Goal: Information Seeking & Learning: Learn about a topic

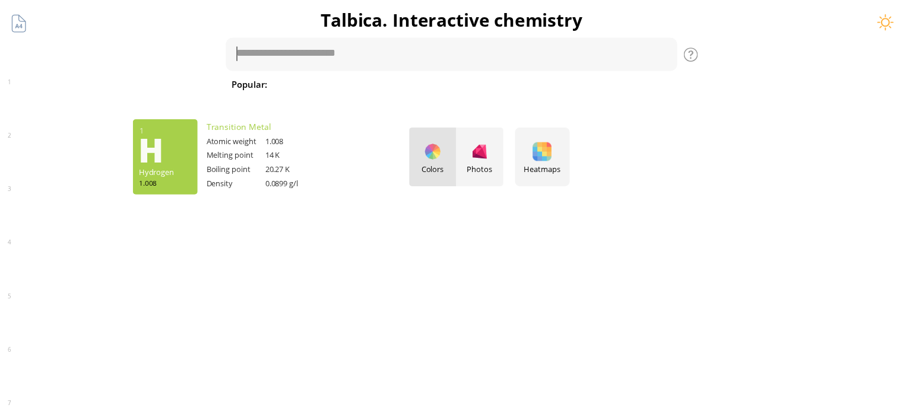
scroll to position [46, 0]
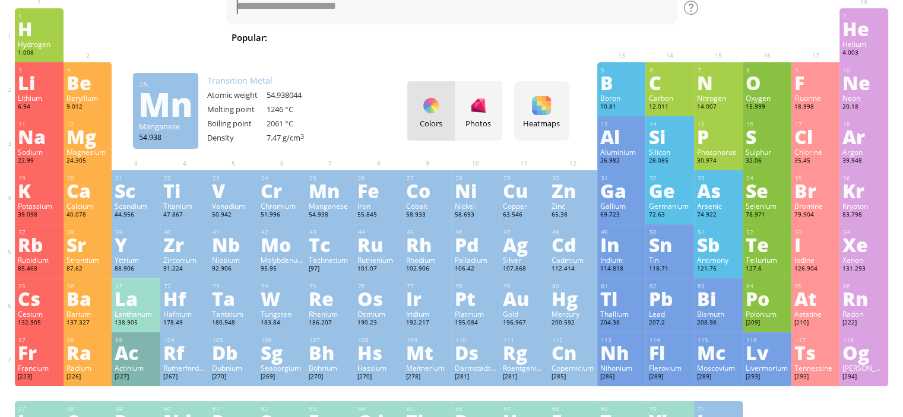
click at [341, 199] on div "Mn" at bounding box center [330, 190] width 43 height 19
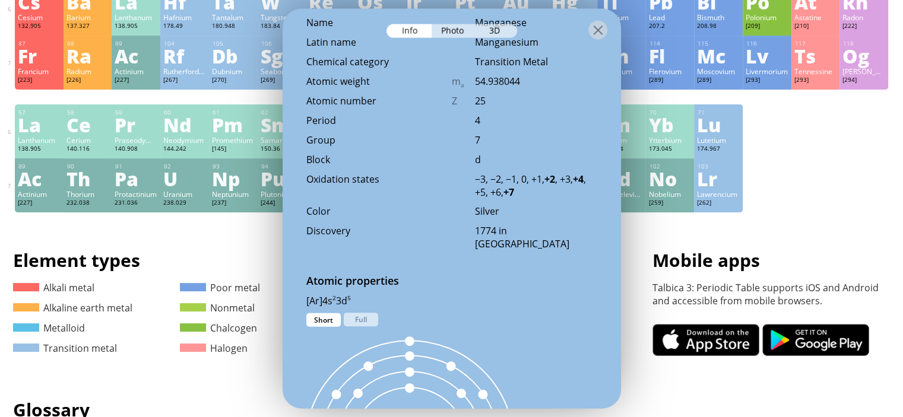
scroll to position [416, 0]
drag, startPoint x: 491, startPoint y: 179, endPoint x: 522, endPoint y: 194, distance: 35.0
click at [522, 194] on div "−3, −2, −1, 0, +1, +2 , +3, +4 , +5, +6, +7" at bounding box center [536, 185] width 122 height 26
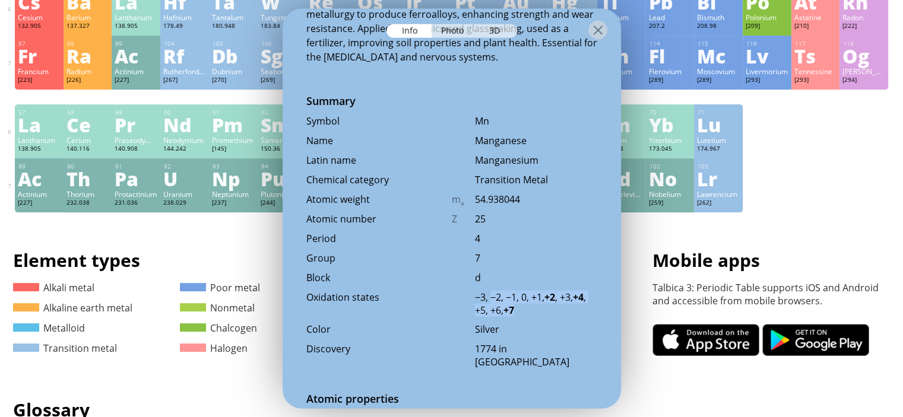
scroll to position [0, 0]
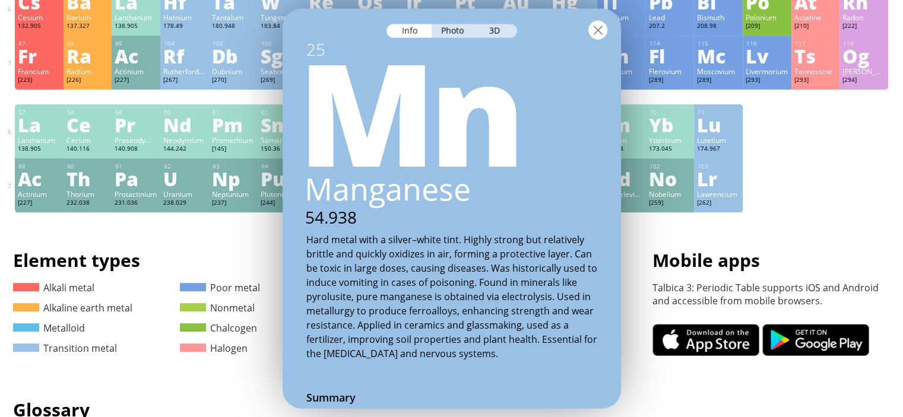
click at [604, 34] on div at bounding box center [597, 29] width 19 height 19
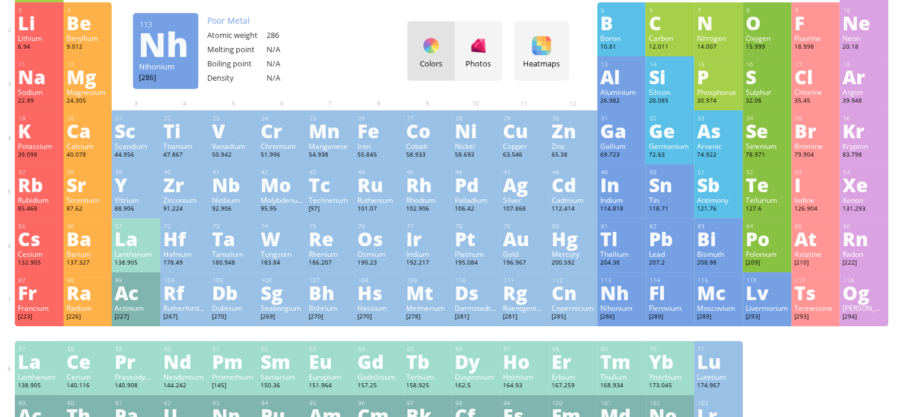
scroll to position [105, 0]
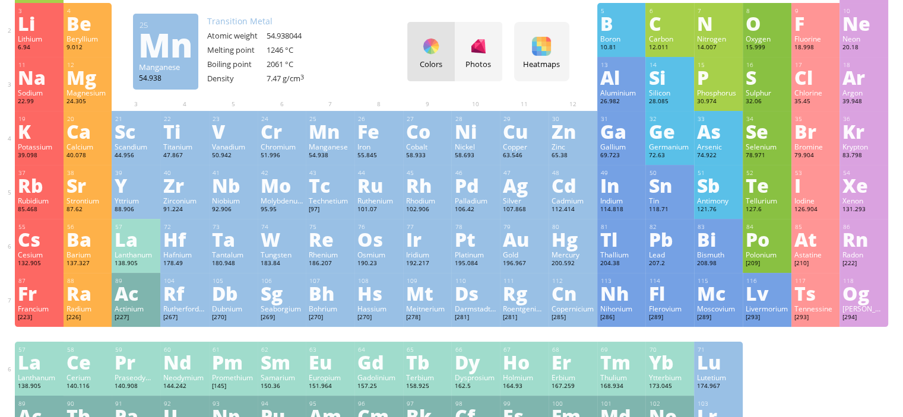
click at [318, 132] on div "Mn" at bounding box center [330, 131] width 43 height 19
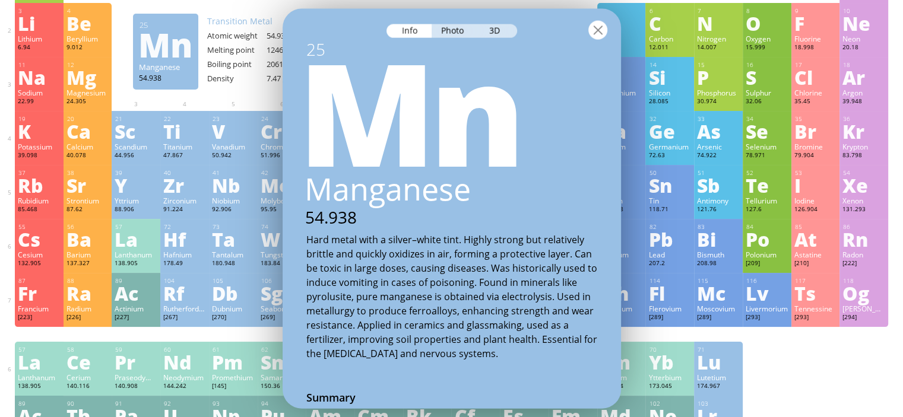
click at [603, 33] on div at bounding box center [597, 29] width 19 height 19
